Goal: Book appointment/travel/reservation

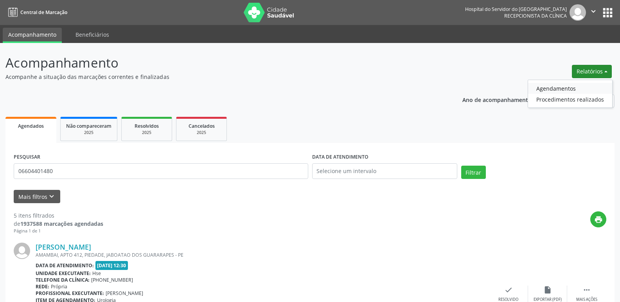
click at [563, 87] on link "Agendamentos" at bounding box center [570, 88] width 84 height 11
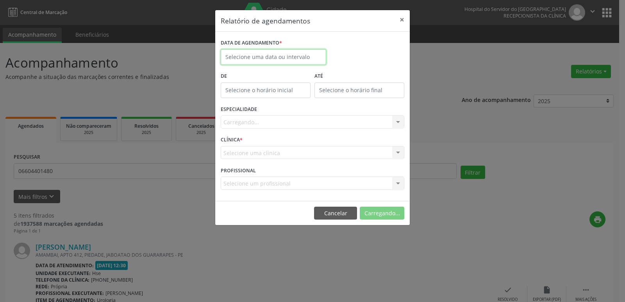
click at [262, 58] on body "Central de Marcação Hospital do Servidor do [GEOGRAPHIC_DATA] Recepcionista da …" at bounding box center [312, 151] width 625 height 302
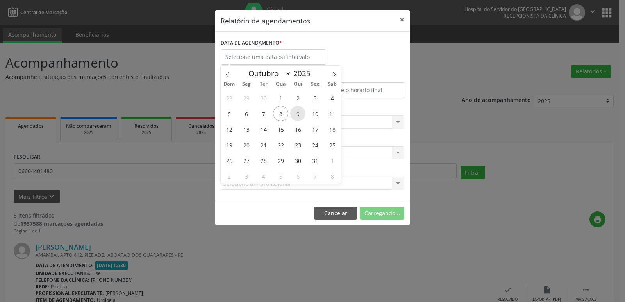
click at [300, 116] on span "9" at bounding box center [297, 113] width 15 height 15
type input "09/10/2025"
click at [300, 116] on span "9" at bounding box center [297, 113] width 15 height 15
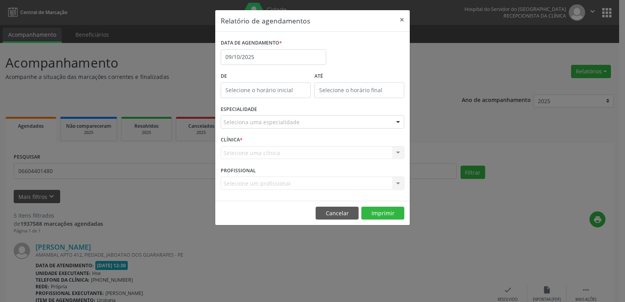
click at [398, 124] on div at bounding box center [398, 122] width 12 height 13
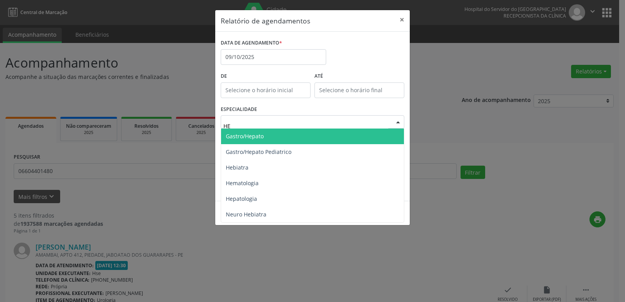
type input "HEP"
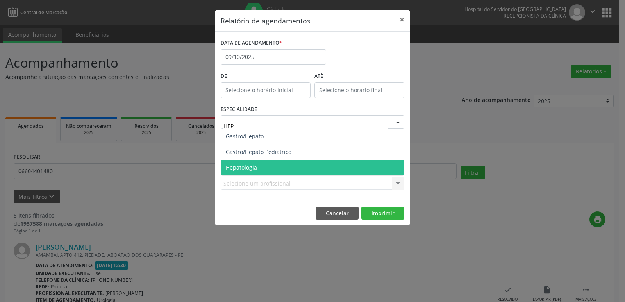
click at [260, 167] on span "Hepatologia" at bounding box center [312, 168] width 183 height 16
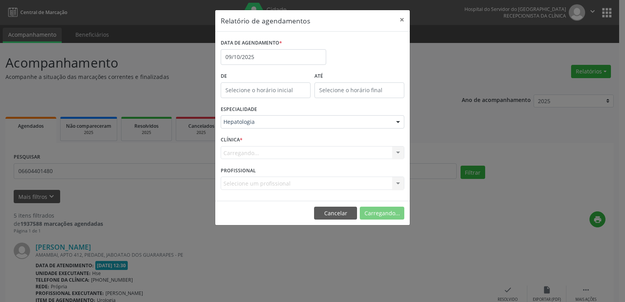
click at [401, 154] on div "Carregando... Hse Nenhum resultado encontrado para: " " Não há nenhuma opção pa…" at bounding box center [313, 152] width 184 height 13
click at [400, 154] on div "Carregando... Hse Nenhum resultado encontrado para: " " Não há nenhuma opção pa…" at bounding box center [313, 152] width 184 height 13
click at [400, 154] on div "Hse Hse Nenhum resultado encontrado para: " " Não há nenhuma opção para ser exi…" at bounding box center [313, 152] width 184 height 13
click at [400, 154] on div at bounding box center [398, 153] width 12 height 13
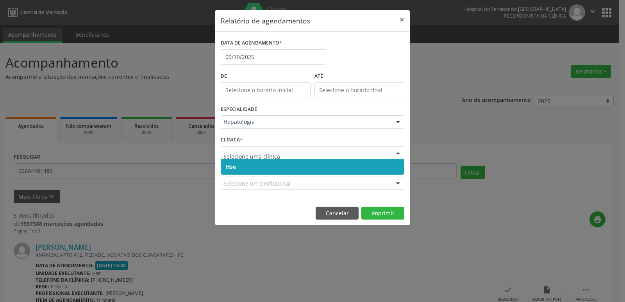
click at [234, 168] on span "Hse" at bounding box center [231, 166] width 10 height 7
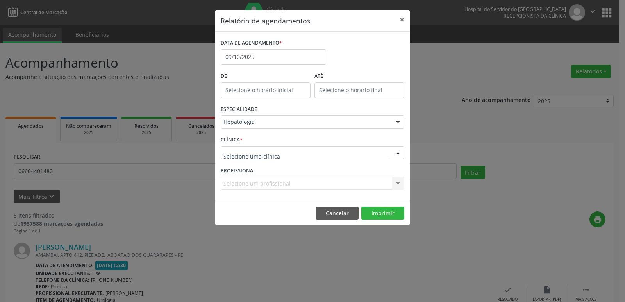
click at [400, 148] on div at bounding box center [398, 153] width 12 height 13
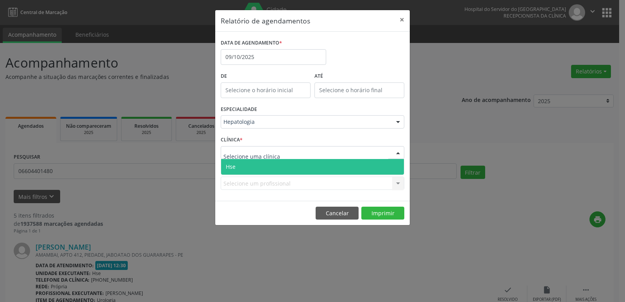
click at [224, 166] on span "Hse" at bounding box center [312, 167] width 183 height 16
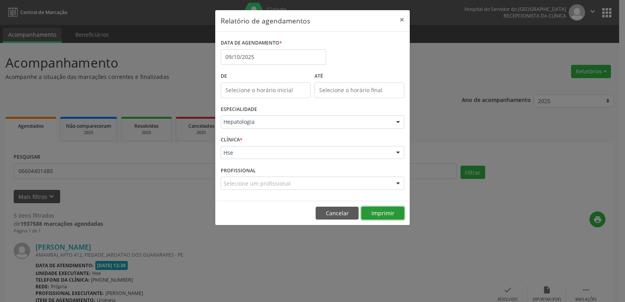
click at [388, 214] on button "Imprimir" at bounding box center [383, 213] width 43 height 13
drag, startPoint x: 401, startPoint y: 20, endPoint x: 625, endPoint y: 89, distance: 234.4
click at [402, 22] on button "×" at bounding box center [402, 19] width 16 height 19
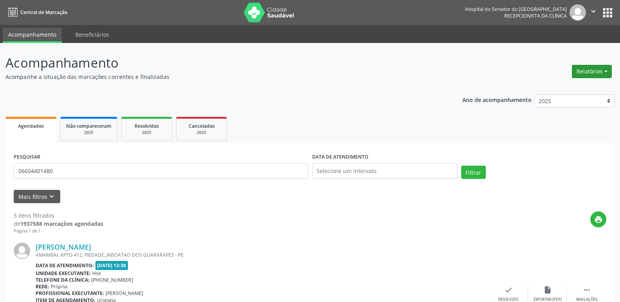
click at [599, 73] on button "Relatórios" at bounding box center [592, 71] width 40 height 13
click at [567, 88] on link "Agendamentos" at bounding box center [570, 88] width 84 height 11
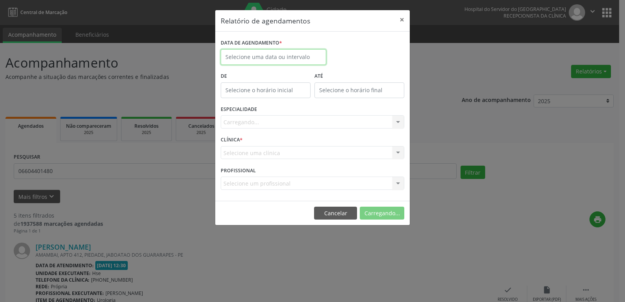
click at [290, 55] on input "text" at bounding box center [274, 57] width 106 height 16
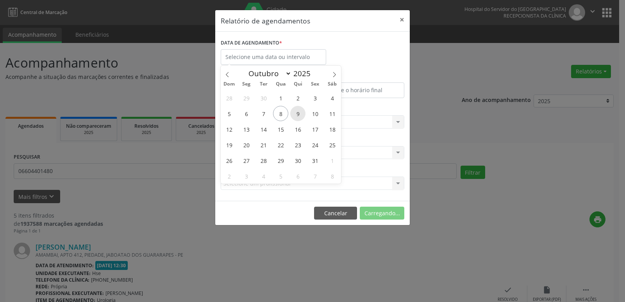
click at [296, 113] on span "9" at bounding box center [297, 113] width 15 height 15
type input "09/10/2025"
click at [296, 113] on span "9" at bounding box center [297, 113] width 15 height 15
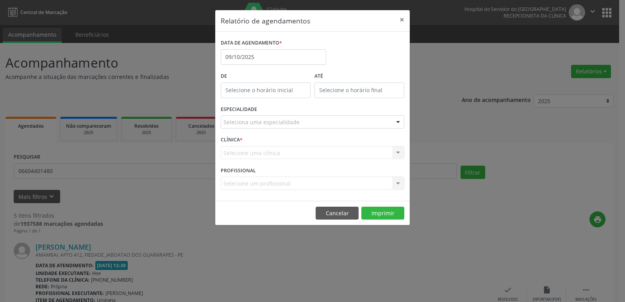
click at [396, 123] on div "Seleciona uma especialidade Todas as especialidades Alergologia Angiologia Arri…" at bounding box center [313, 121] width 184 height 13
click at [396, 123] on div at bounding box center [398, 122] width 12 height 13
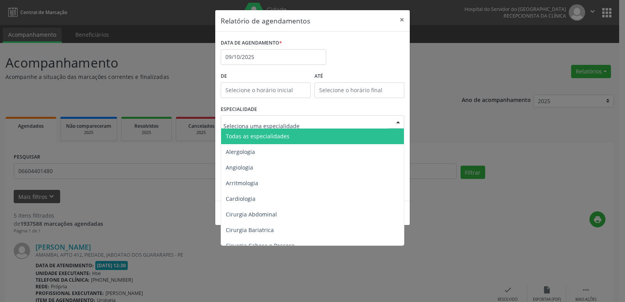
click at [308, 135] on span "Todas as especialidades" at bounding box center [313, 137] width 184 height 16
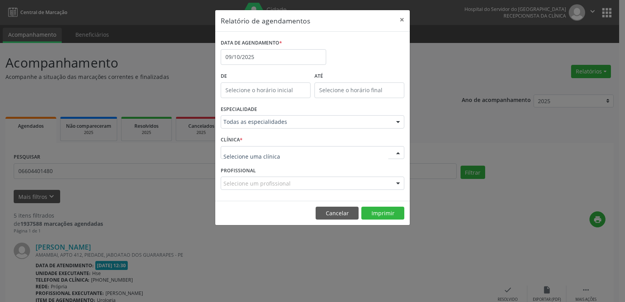
click at [398, 152] on div at bounding box center [398, 153] width 12 height 13
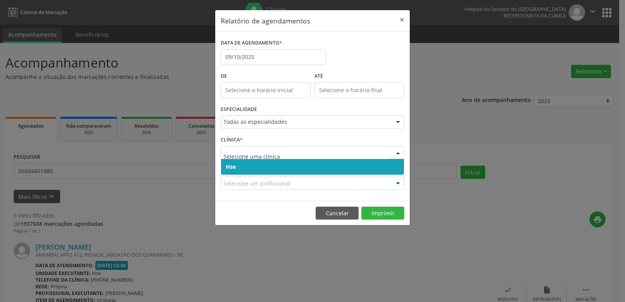
click at [346, 165] on span "Hse" at bounding box center [312, 167] width 183 height 16
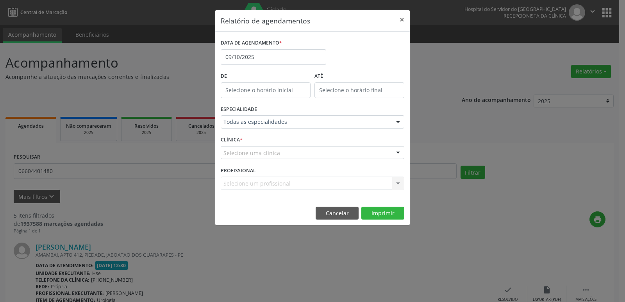
click at [398, 153] on div at bounding box center [398, 153] width 12 height 13
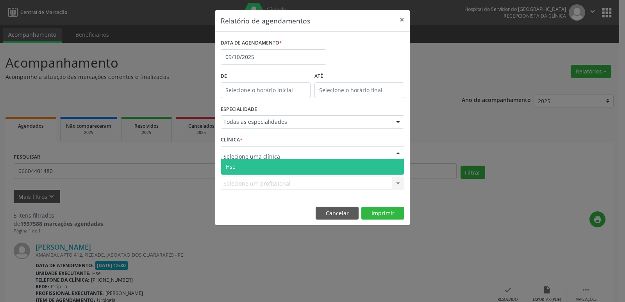
click at [329, 167] on span "Hse" at bounding box center [312, 167] width 183 height 16
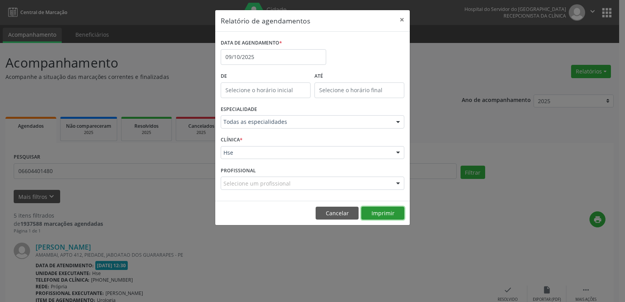
click at [384, 215] on button "Imprimir" at bounding box center [383, 213] width 43 height 13
